Goal: Information Seeking & Learning: Find specific fact

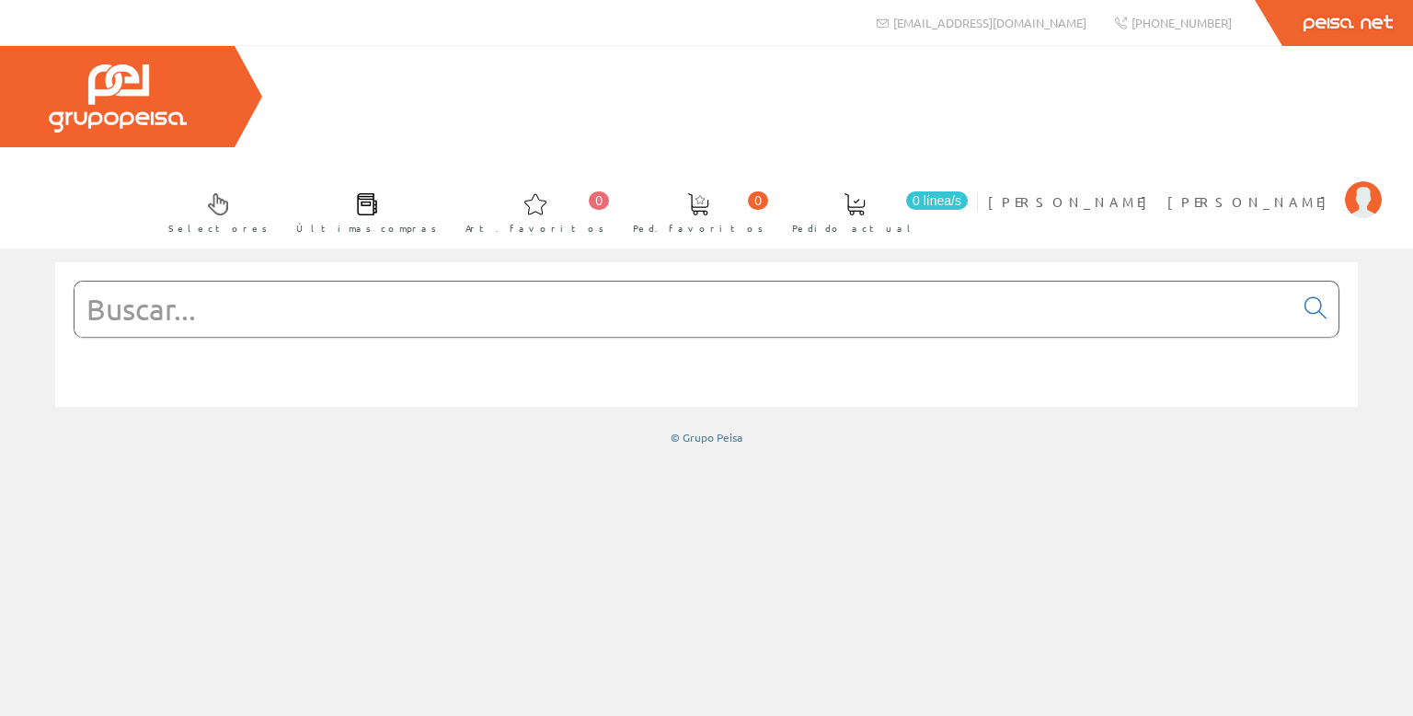
click at [315, 282] on input "text" at bounding box center [684, 309] width 1219 height 55
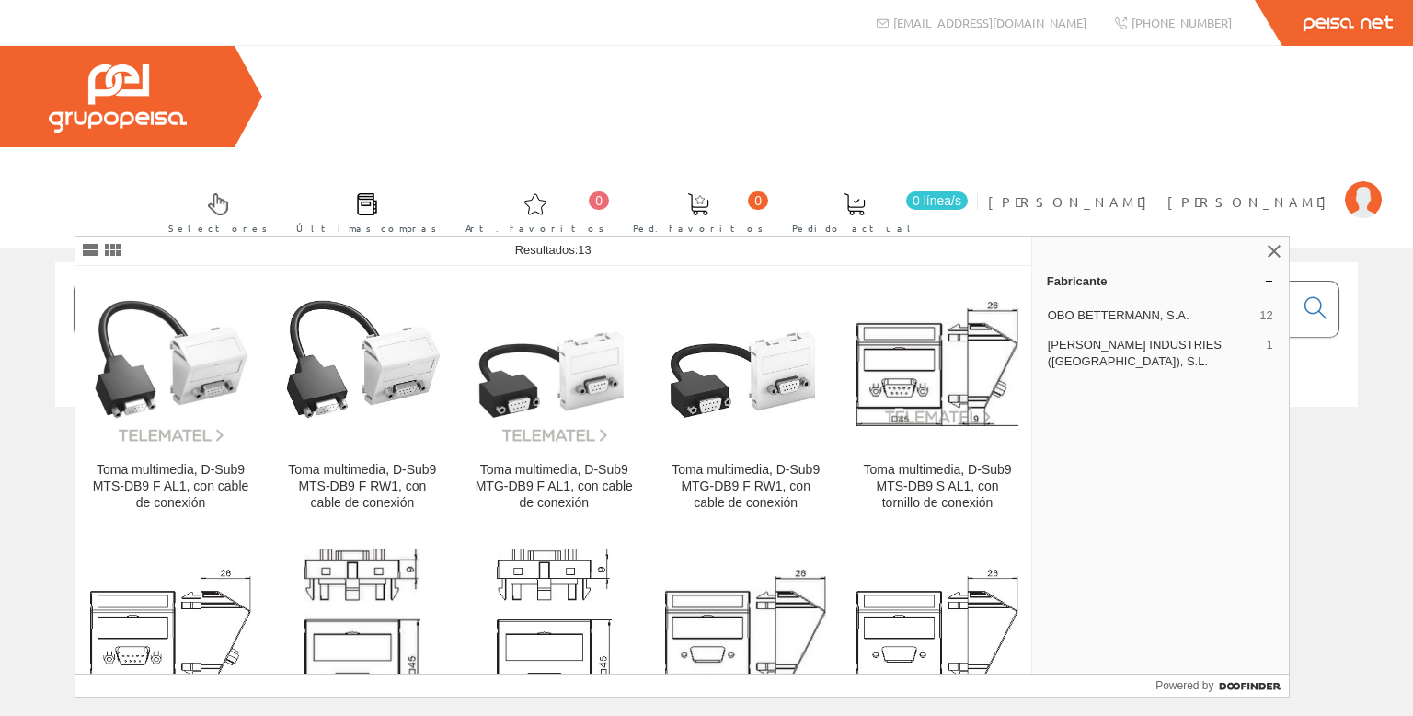
type input "db9d-sub"
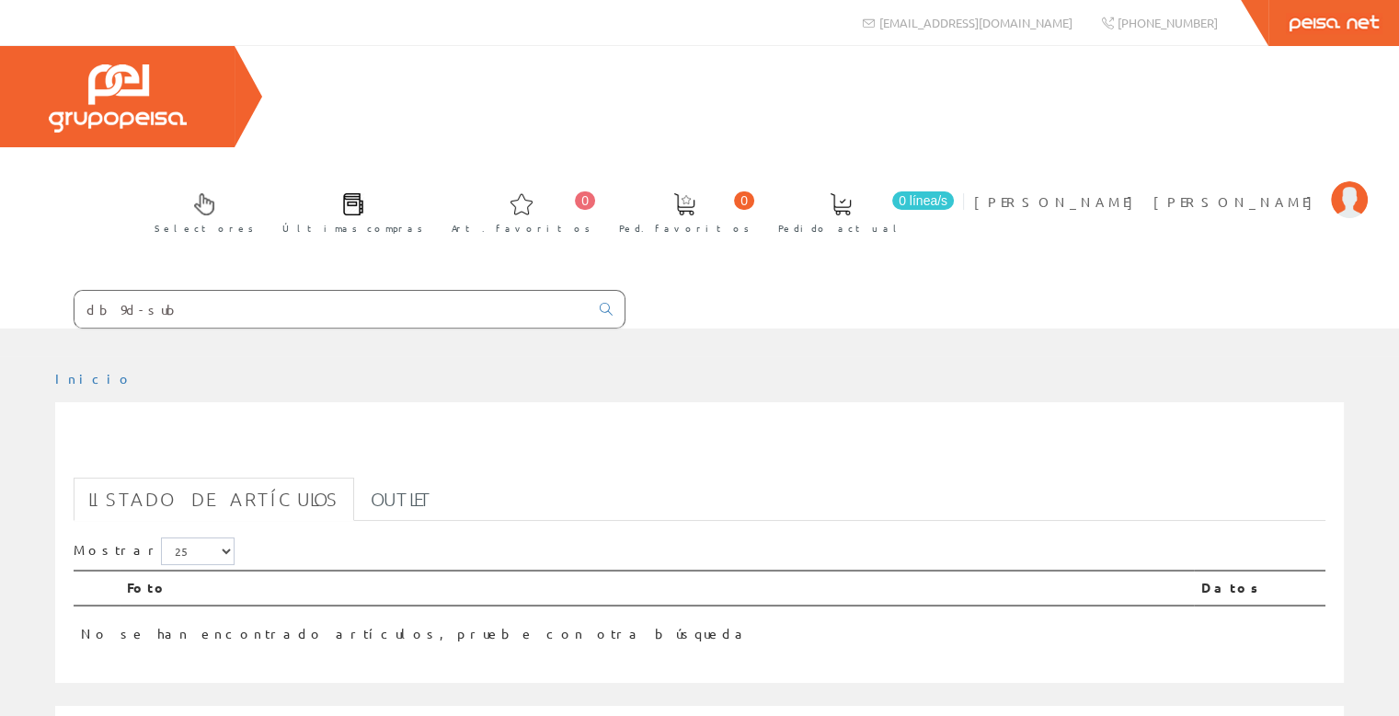
drag, startPoint x: 114, startPoint y: 213, endPoint x: 33, endPoint y: 213, distance: 81.0
click at [33, 290] on form "db9d-sub" at bounding box center [313, 309] width 626 height 39
paste input "Adaptador hembra de 9 pines"
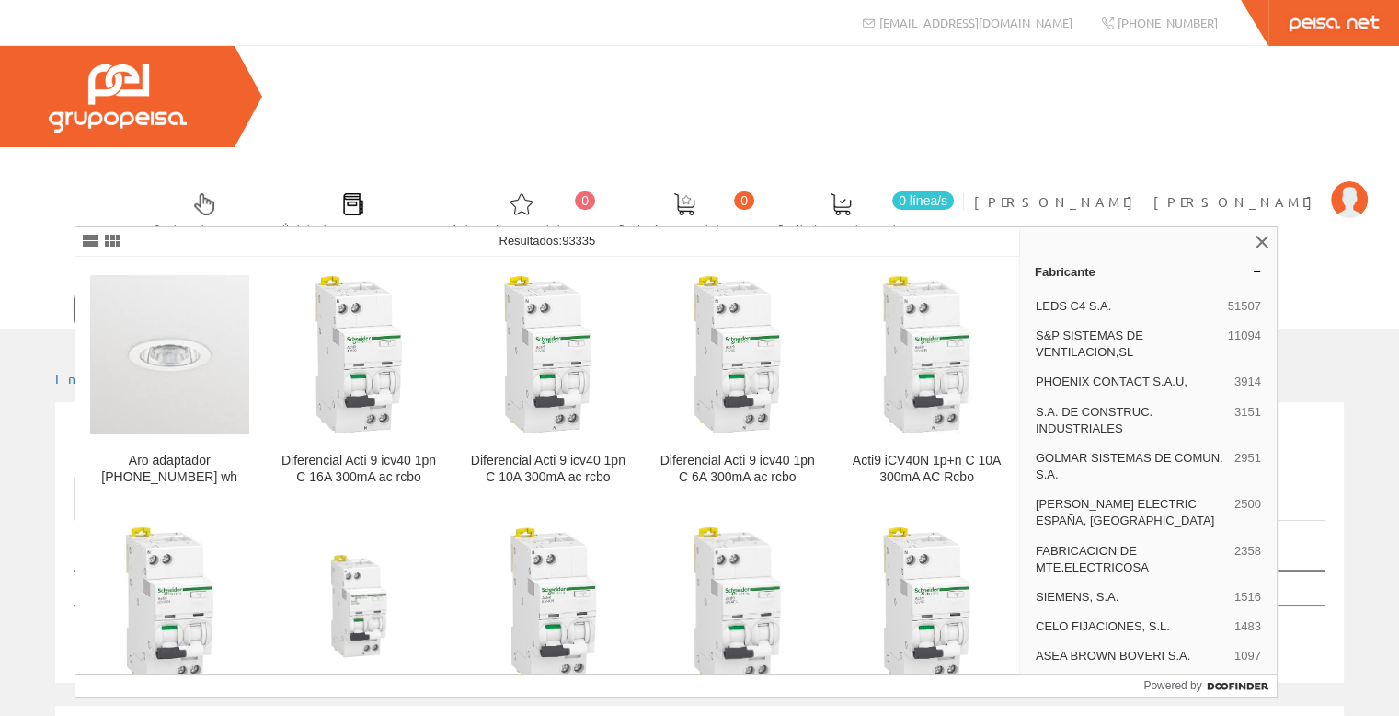
type input "Adaptador hembra de 9 pines"
click at [609, 303] on icon at bounding box center [606, 309] width 13 height 13
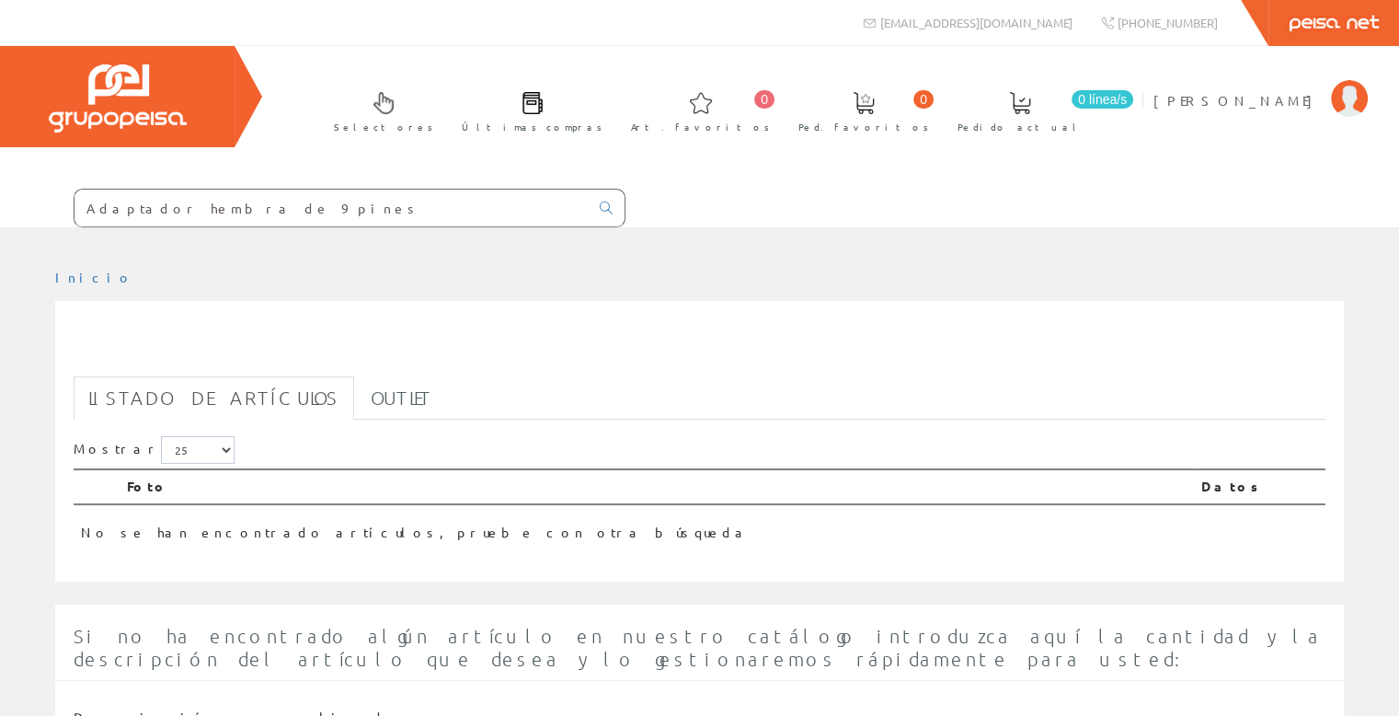
drag, startPoint x: 265, startPoint y: 211, endPoint x: 22, endPoint y: 195, distance: 243.4
click at [22, 195] on form "Adaptador hembra de 9 pines" at bounding box center [313, 208] width 626 height 39
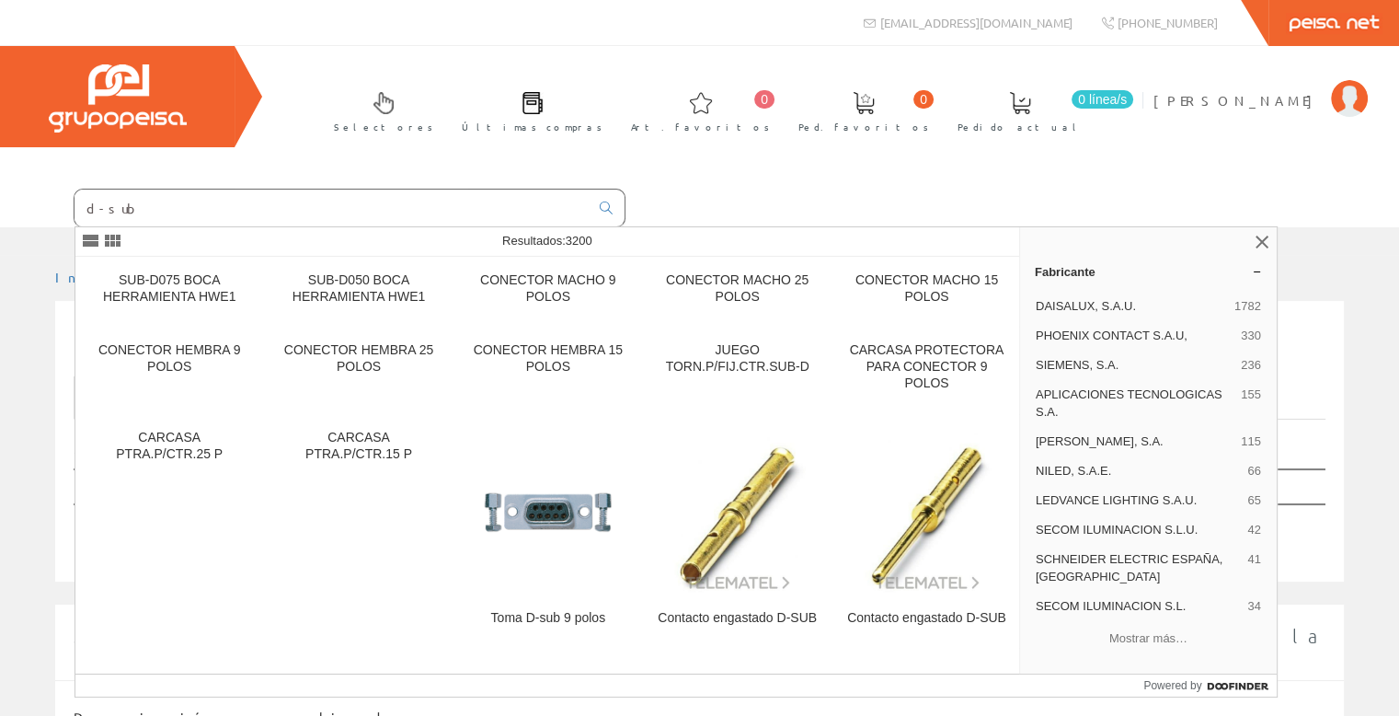
type input "d-sub"
click at [537, 293] on div "CONECTOR MACHO 9 POLOS" at bounding box center [547, 288] width 159 height 33
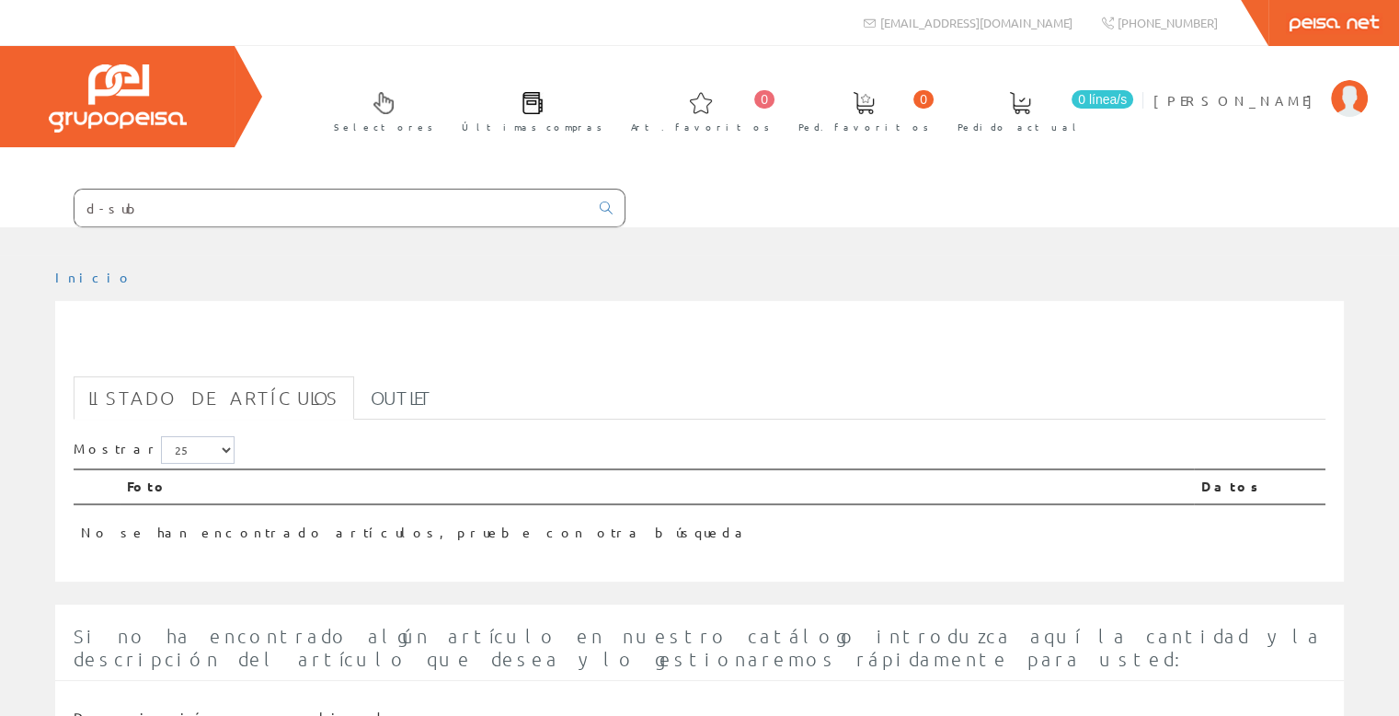
click at [249, 207] on input "d-sub" at bounding box center [332, 208] width 514 height 37
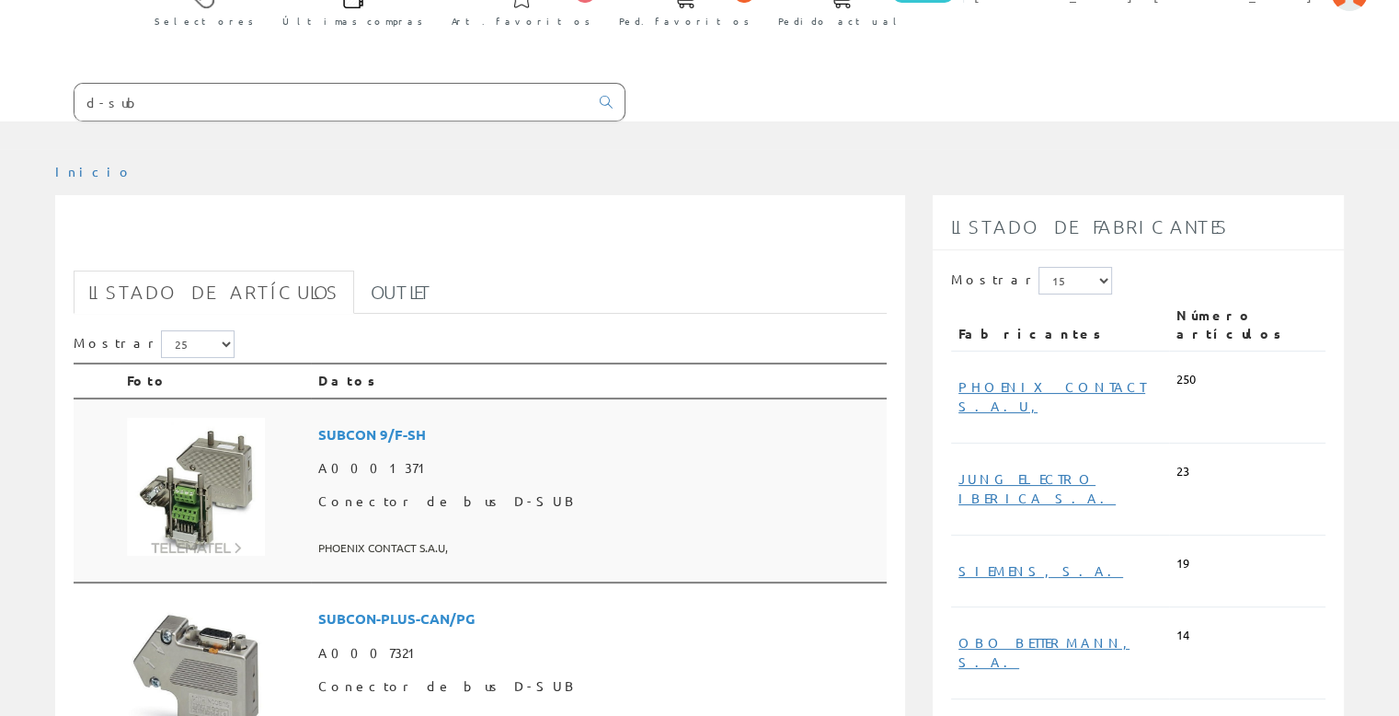
scroll to position [276, 0]
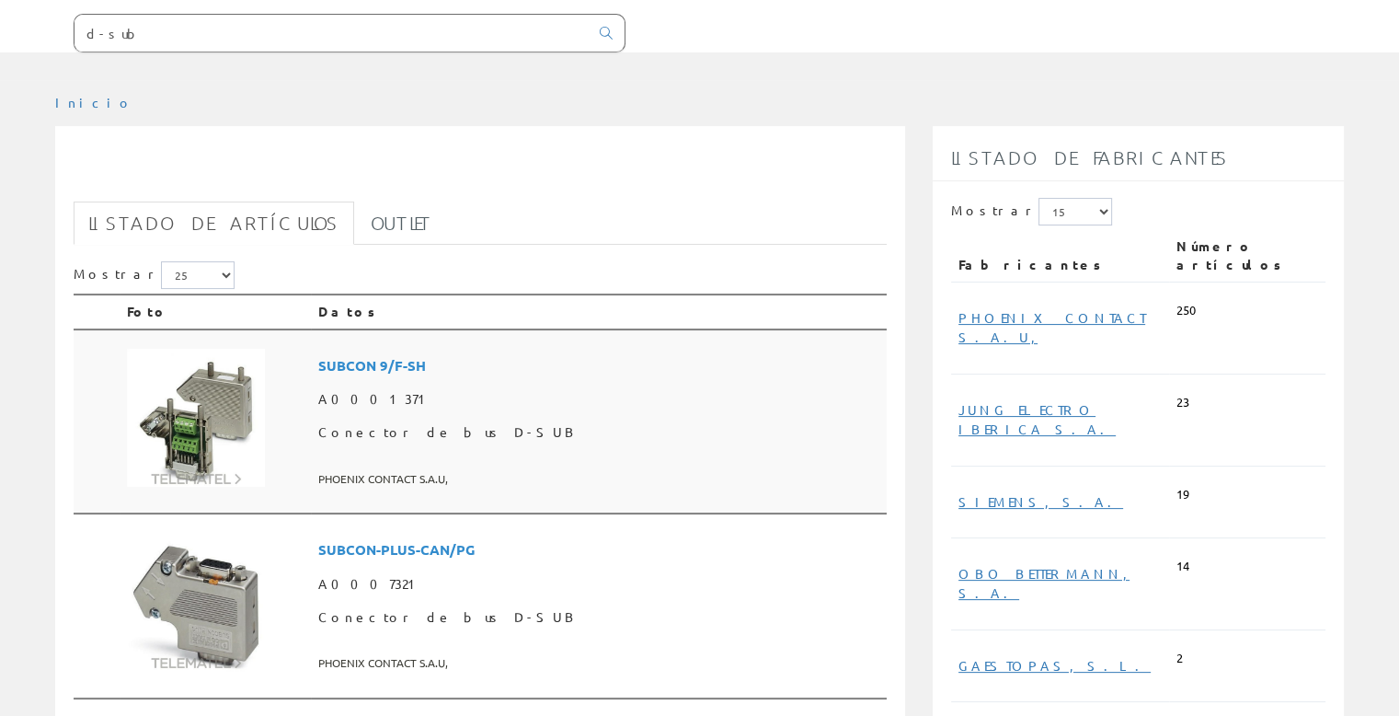
click at [303, 329] on td at bounding box center [215, 421] width 191 height 185
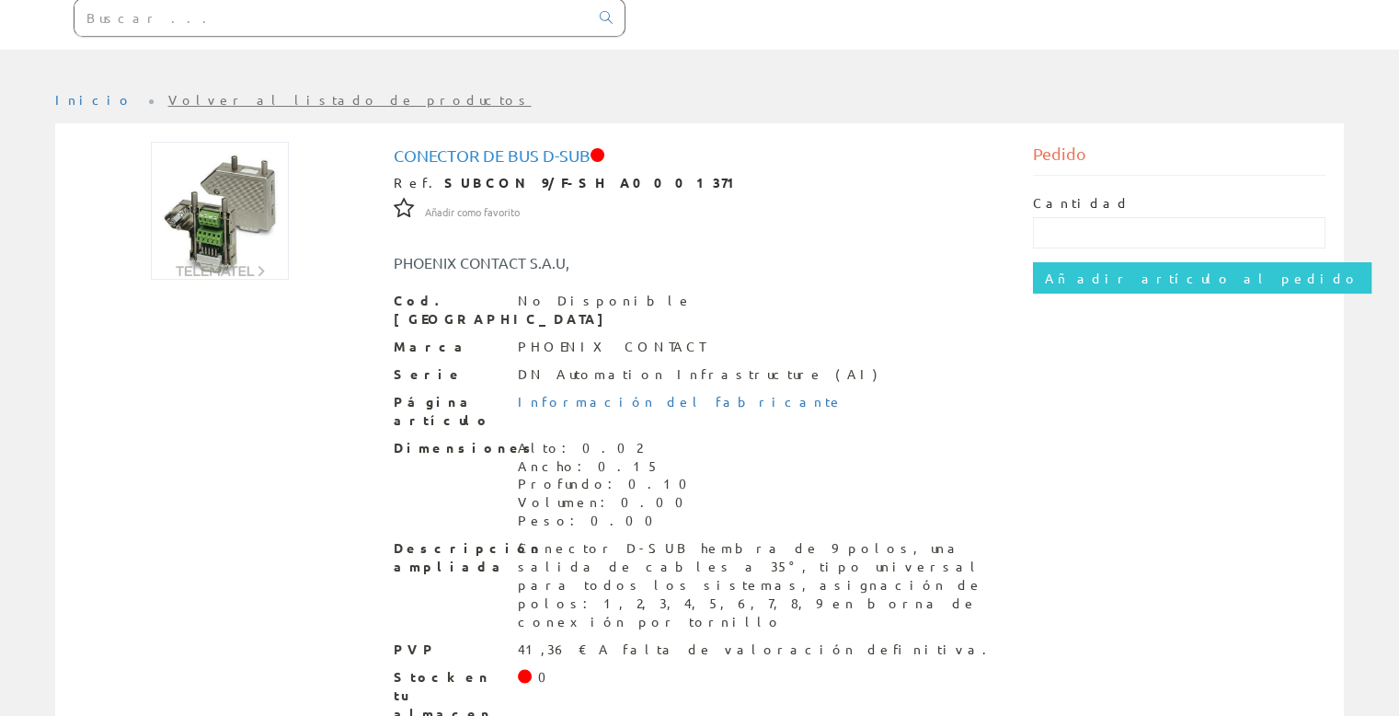
scroll to position [193, 0]
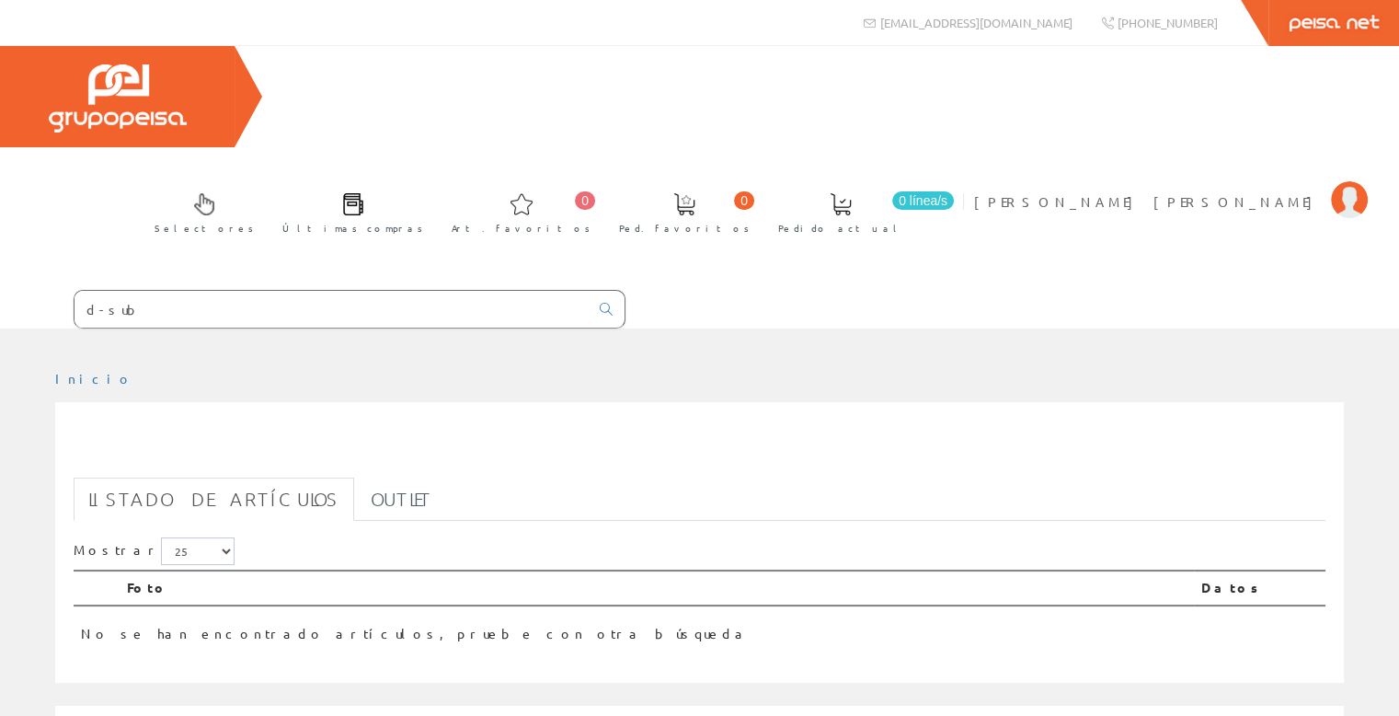
scroll to position [258, 0]
